Goal: Task Accomplishment & Management: Use online tool/utility

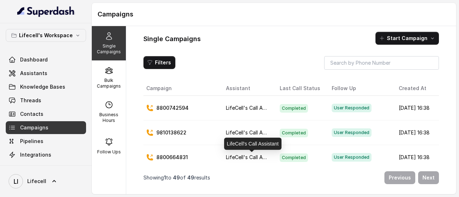
scroll to position [72, 0]
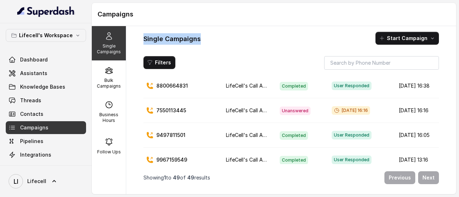
drag, startPoint x: 143, startPoint y: 39, endPoint x: 218, endPoint y: 31, distance: 75.3
click at [218, 31] on div "Single Campaigns Start Campaign Filters Campaign Assistant Last Call Status Fol…" at bounding box center [291, 110] width 330 height 168
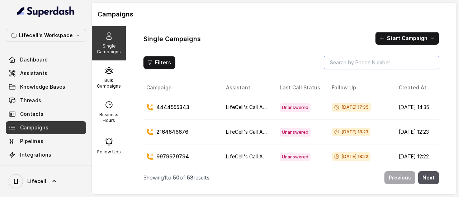
click at [372, 65] on input "search" at bounding box center [381, 62] width 115 height 13
paste input "8800664831"
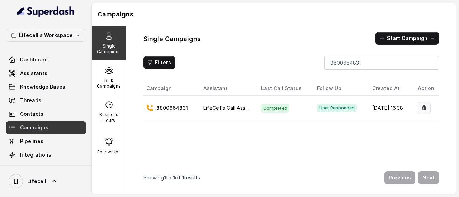
click at [423, 109] on icon "button" at bounding box center [424, 108] width 6 height 6
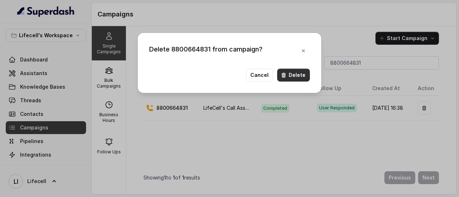
click at [300, 77] on button "Delete" at bounding box center [293, 75] width 33 height 13
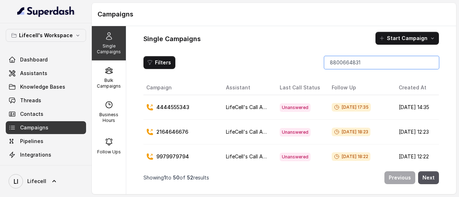
click at [365, 62] on input "8800664831" at bounding box center [381, 62] width 115 height 13
paste input "9810138622"
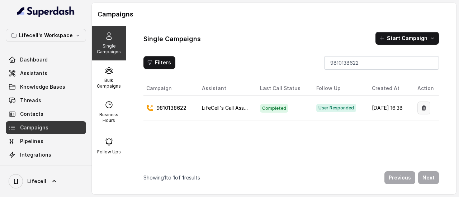
click at [421, 109] on icon "button" at bounding box center [423, 108] width 4 height 5
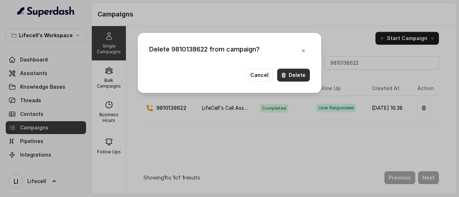
click at [287, 72] on button "Delete" at bounding box center [293, 75] width 33 height 13
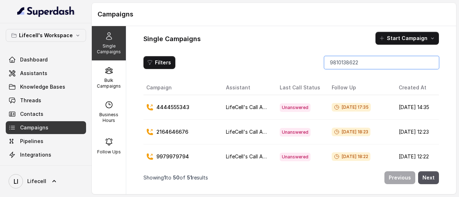
click at [388, 63] on input "9810138622" at bounding box center [381, 62] width 115 height 13
paste input "8800742594"
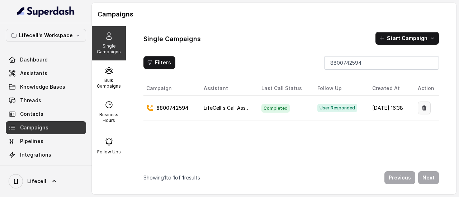
click at [417, 108] on button "button" at bounding box center [423, 108] width 13 height 13
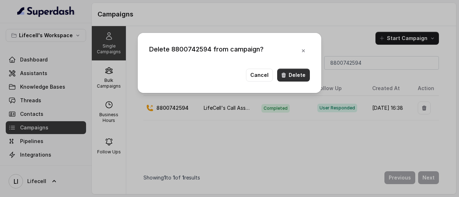
click at [295, 76] on button "Delete" at bounding box center [293, 75] width 33 height 13
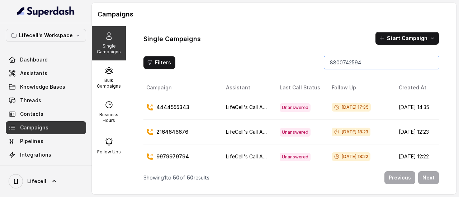
click at [357, 62] on input "8800742594" at bounding box center [381, 62] width 115 height 13
paste input "9566288611"
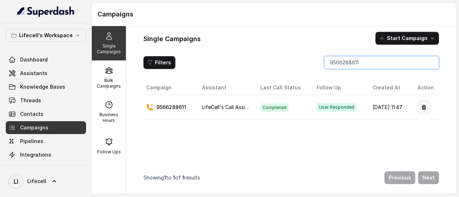
type input "9566288611"
click at [421, 105] on icon "button" at bounding box center [424, 108] width 6 height 6
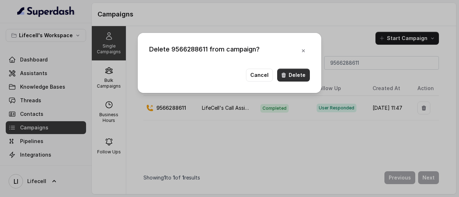
click at [288, 74] on button "Delete" at bounding box center [293, 75] width 33 height 13
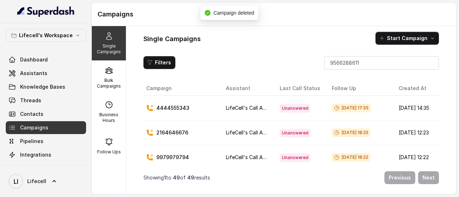
click at [178, 35] on h1 "Single Campaigns" at bounding box center [171, 38] width 57 height 11
copy h1 "Campaigns"
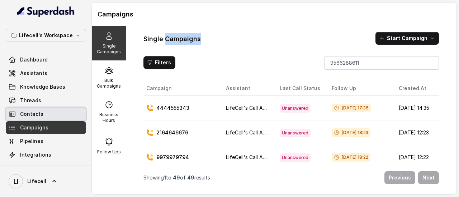
click at [47, 113] on link "Contacts" at bounding box center [46, 114] width 80 height 13
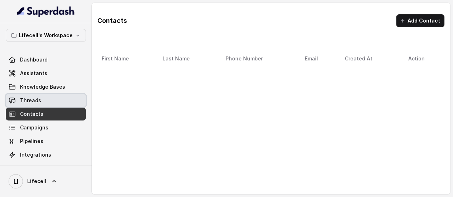
click at [41, 102] on link "Threads" at bounding box center [46, 100] width 80 height 13
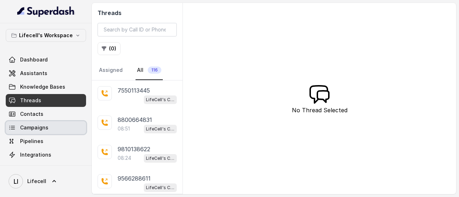
click at [40, 131] on span "Campaigns" at bounding box center [34, 127] width 28 height 7
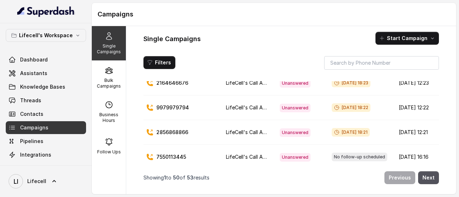
scroll to position [179, 0]
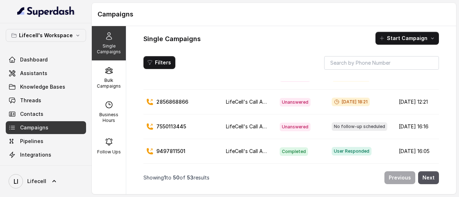
click at [366, 123] on span "No follow-up scheduled" at bounding box center [359, 127] width 56 height 9
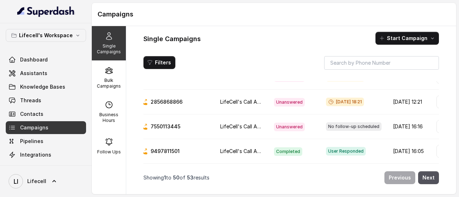
scroll to position [0, 0]
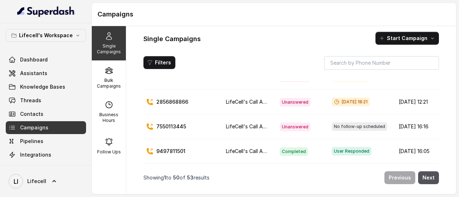
click at [366, 123] on span "No follow-up scheduled" at bounding box center [359, 127] width 56 height 9
click at [362, 115] on td "No follow-up scheduled" at bounding box center [359, 127] width 67 height 25
click at [334, 100] on icon at bounding box center [336, 102] width 4 height 4
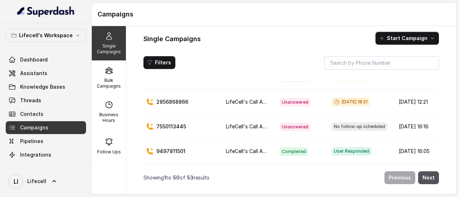
click at [300, 124] on span "Unanswered" at bounding box center [295, 127] width 31 height 9
